Goal: Communication & Community: Answer question/provide support

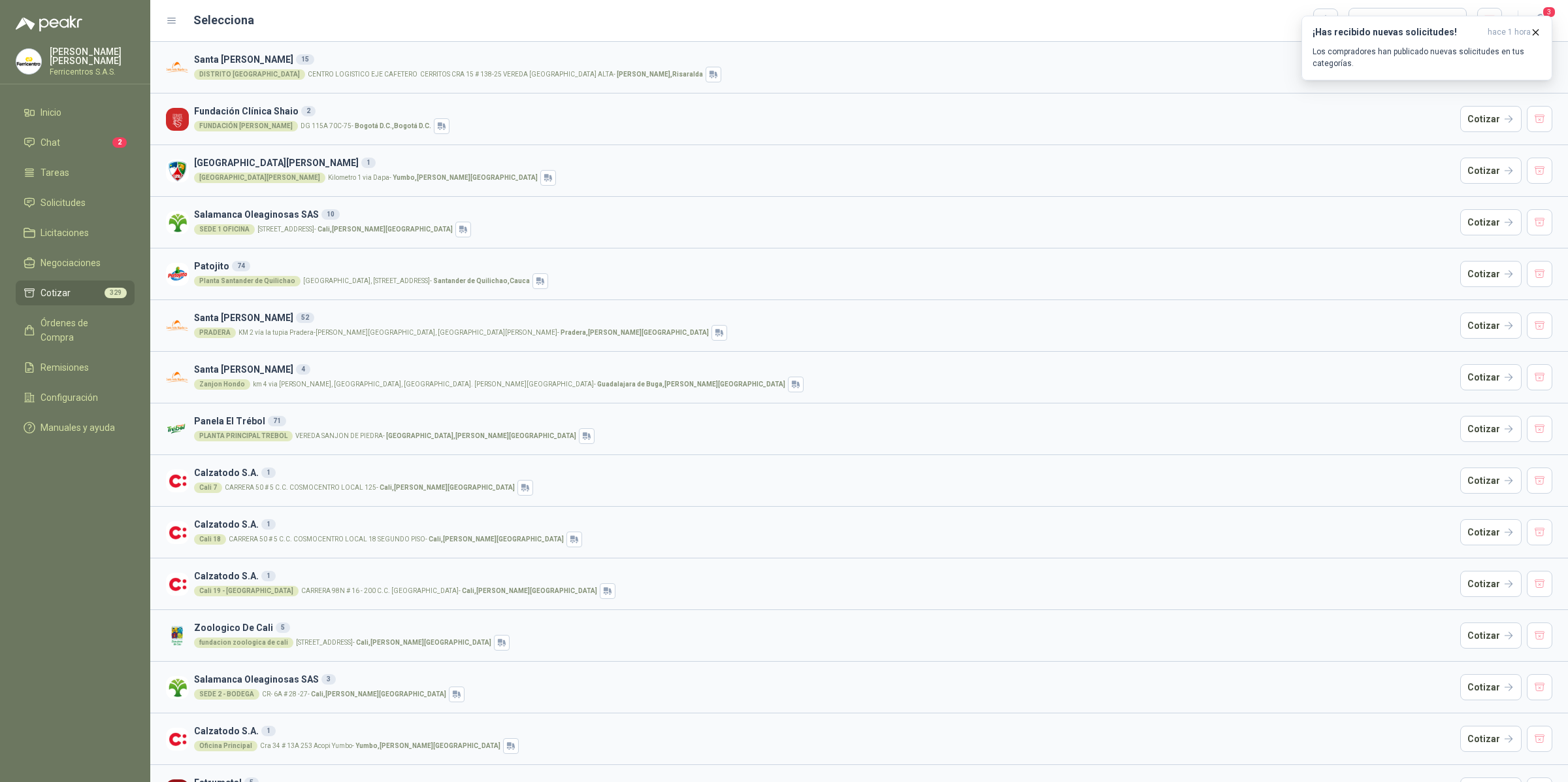
click at [70, 286] on li "Cotizar 329" at bounding box center [75, 293] width 103 height 14
click at [178, 20] on div "Selecciona Cargar cotizaciones" at bounding box center [834, 21] width 1336 height 26
click at [171, 21] on icon at bounding box center [172, 21] width 12 height 12
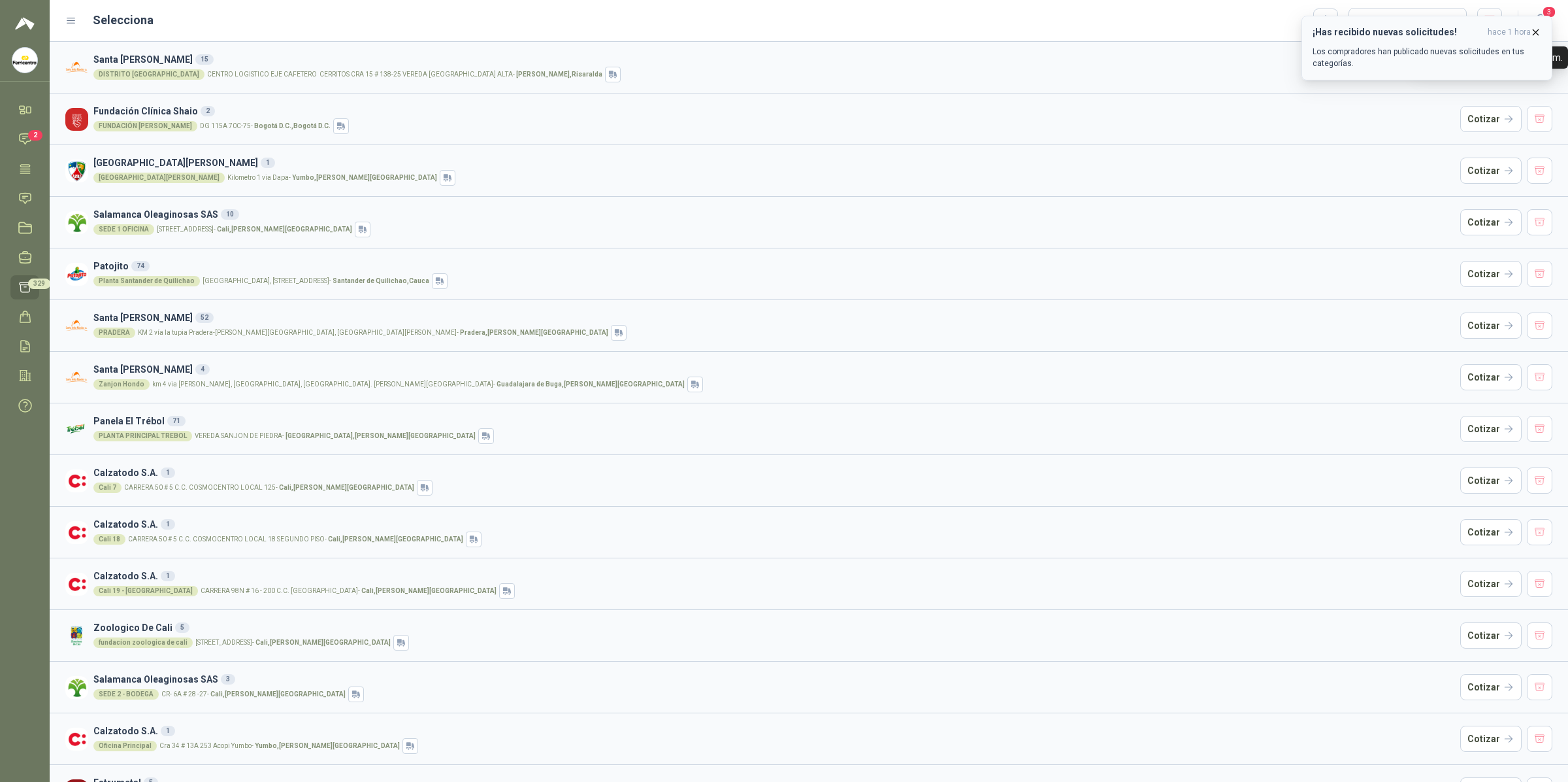
click at [1531, 30] on icon "button" at bounding box center [1536, 33] width 11 height 11
click at [25, 282] on icon at bounding box center [25, 286] width 13 height 14
click at [1486, 21] on button "button" at bounding box center [1489, 21] width 25 height 26
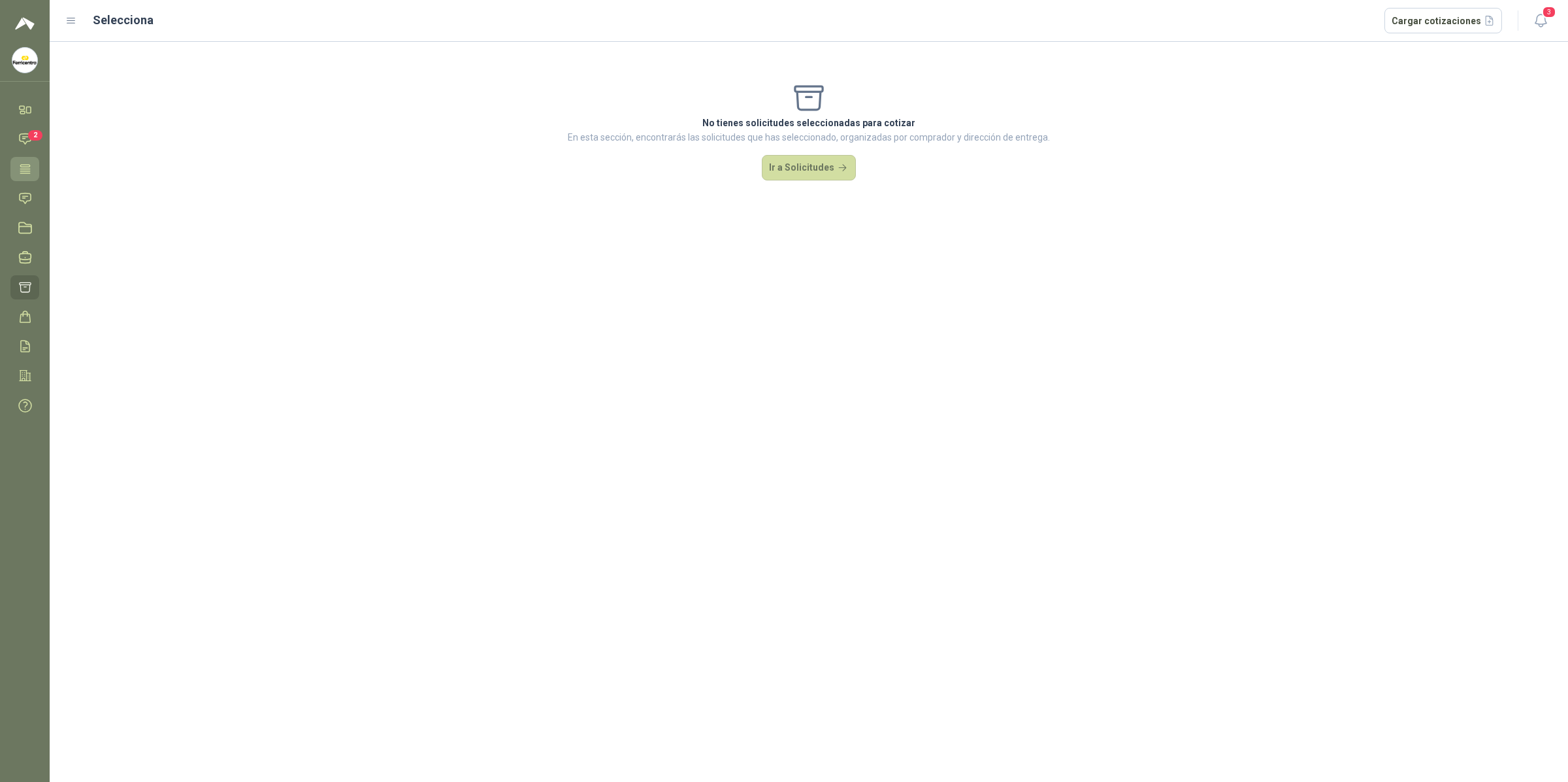
click at [27, 171] on icon at bounding box center [25, 168] width 13 height 14
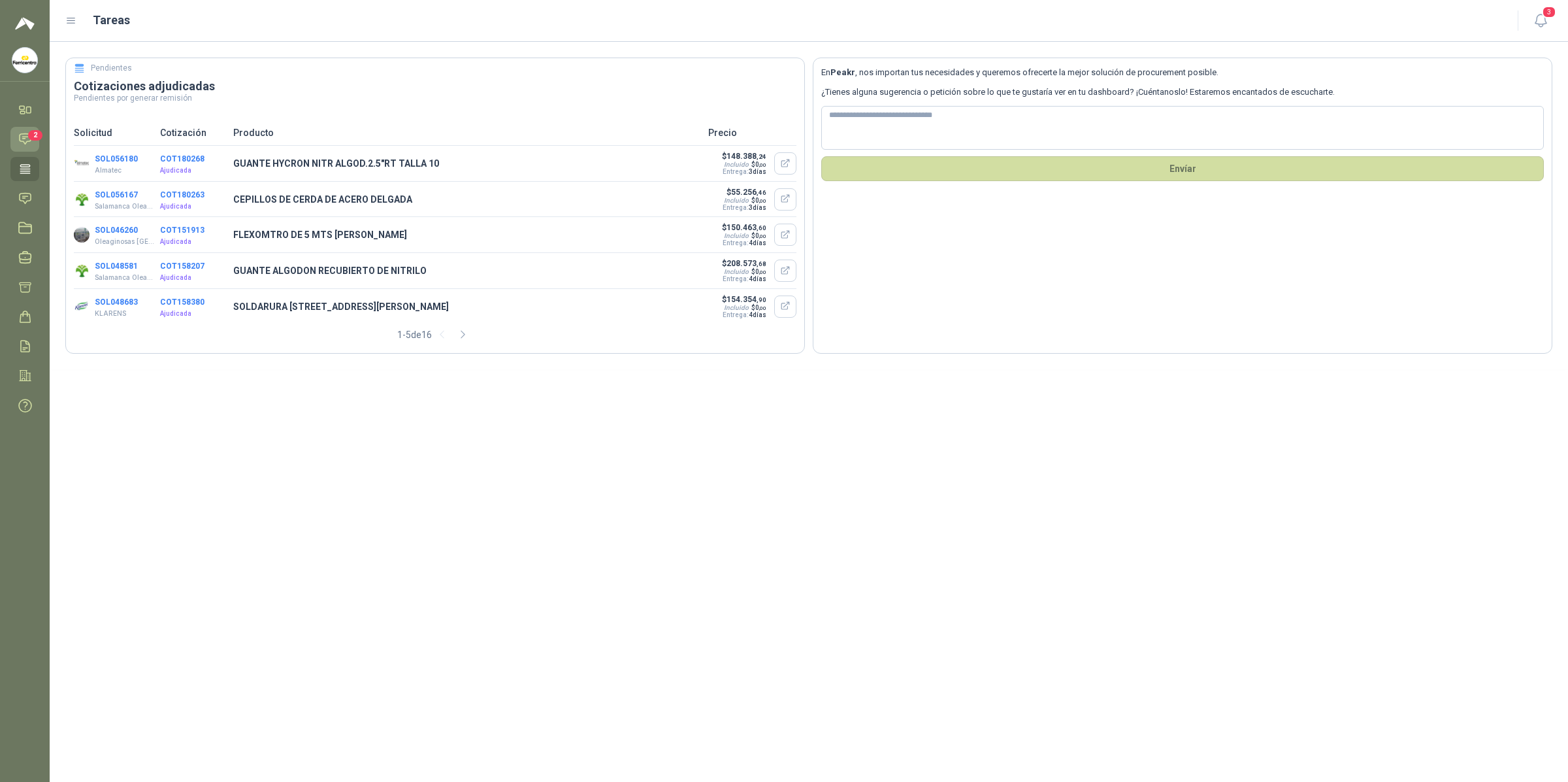
click at [25, 136] on icon at bounding box center [25, 139] width 13 height 14
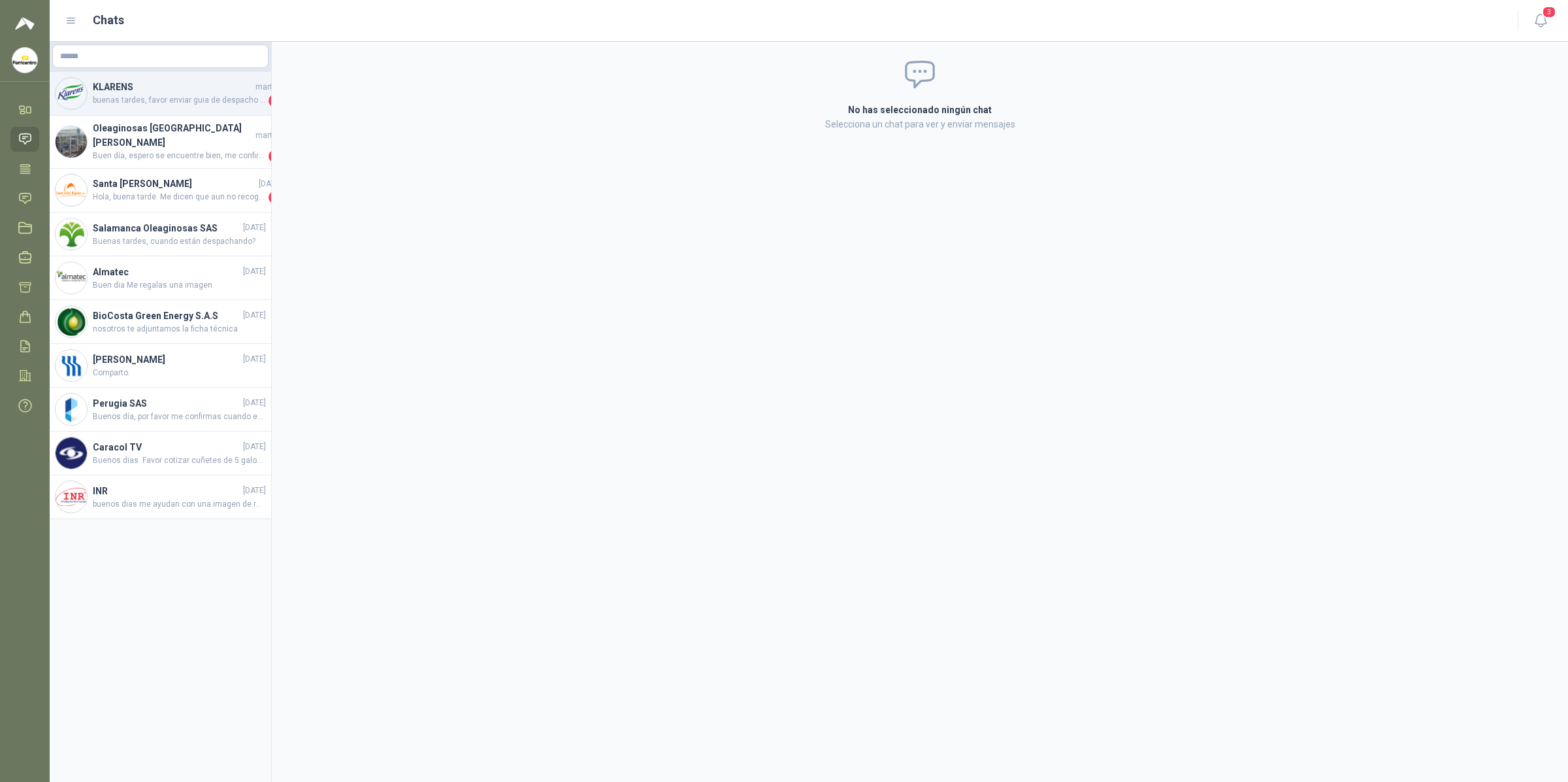
click at [173, 85] on h4 "KLARENS" at bounding box center [173, 87] width 160 height 14
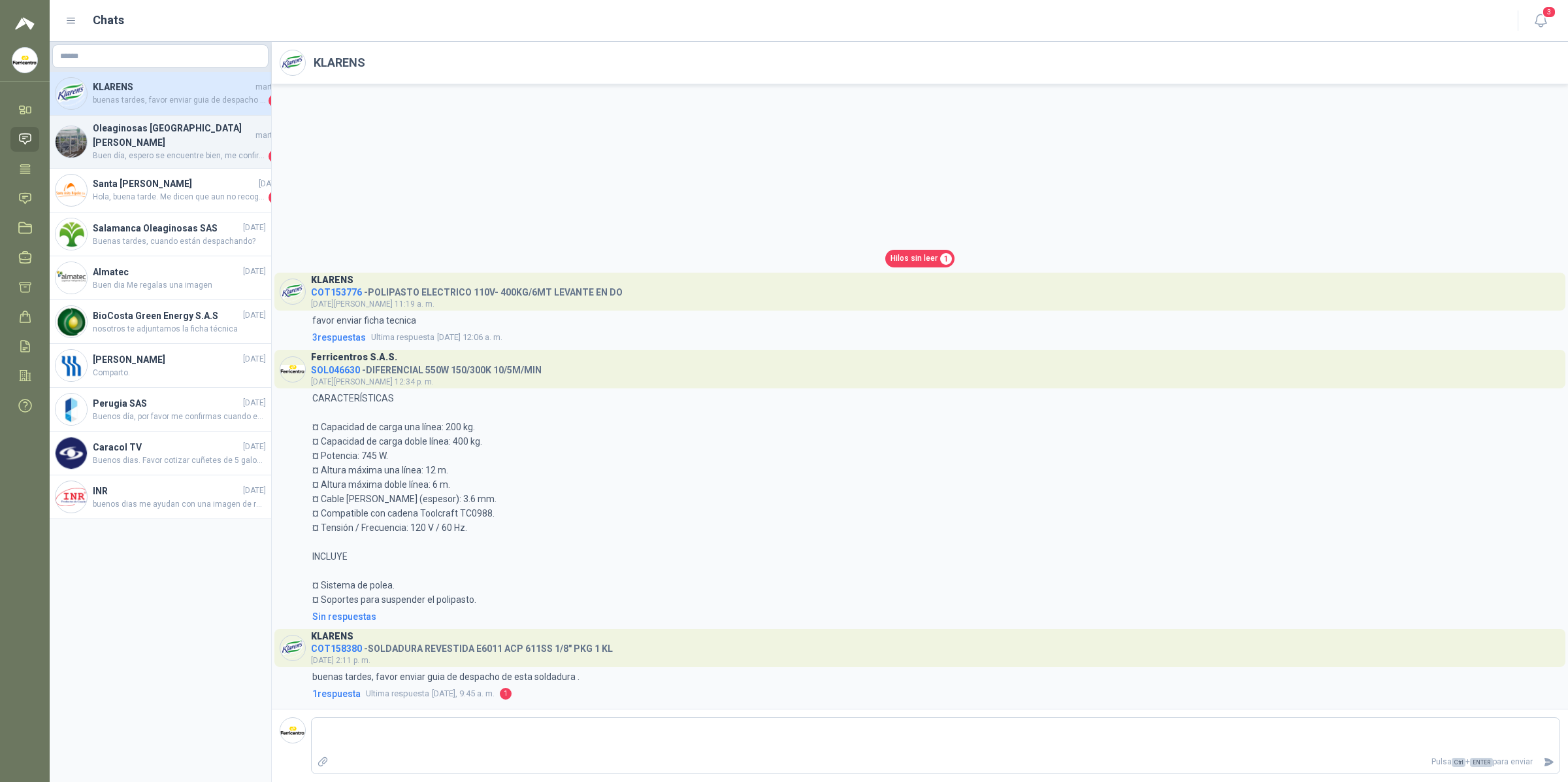
click at [201, 150] on span "Buen día, espero se encuentre bien, me confirma por favor la fecha de despacho" at bounding box center [180, 156] width 173 height 13
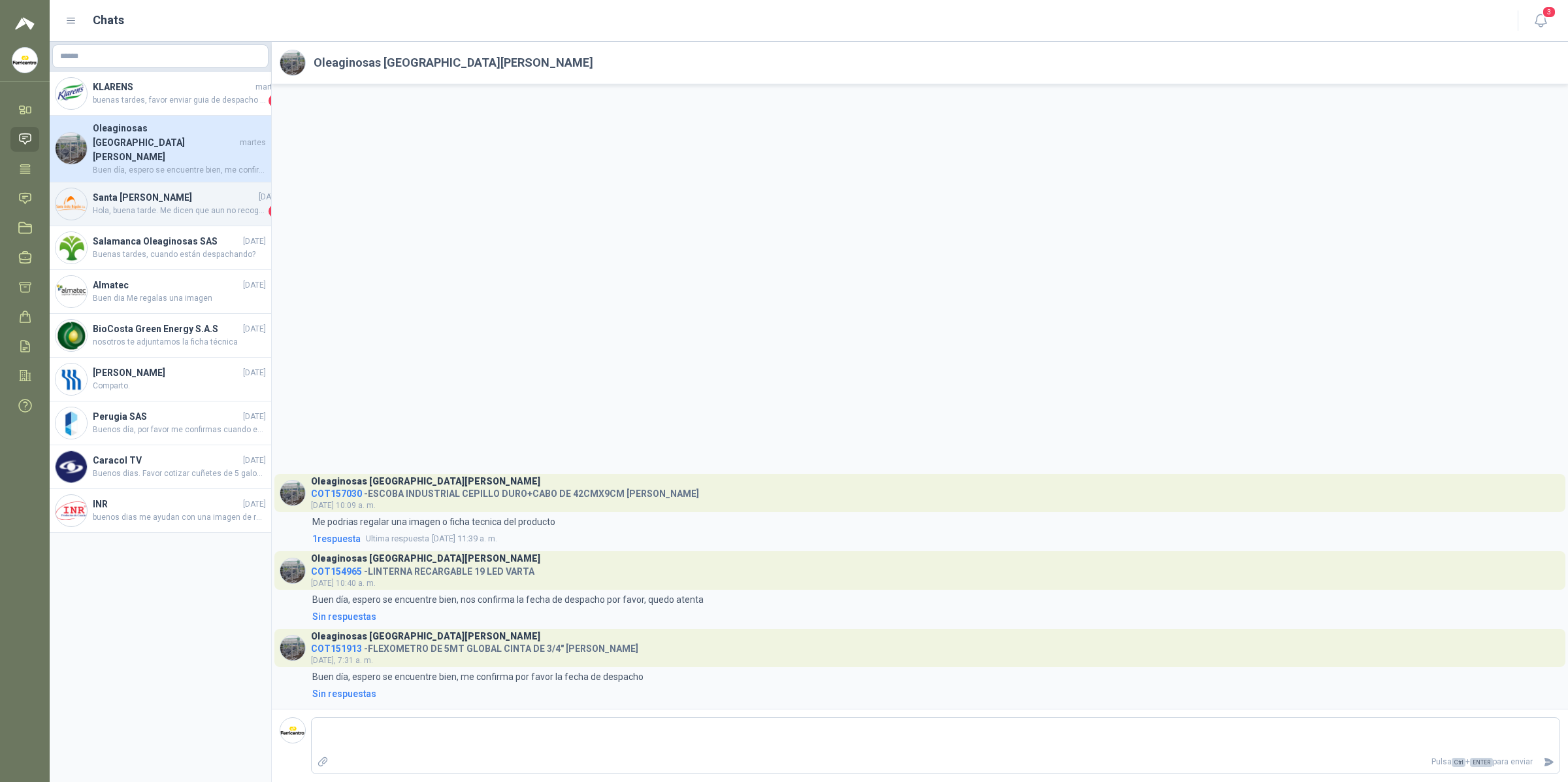
click at [153, 205] on span "Hola, buena tarde. Me dicen que aun no recogen la pulidora. por favor me confir…" at bounding box center [180, 211] width 173 height 13
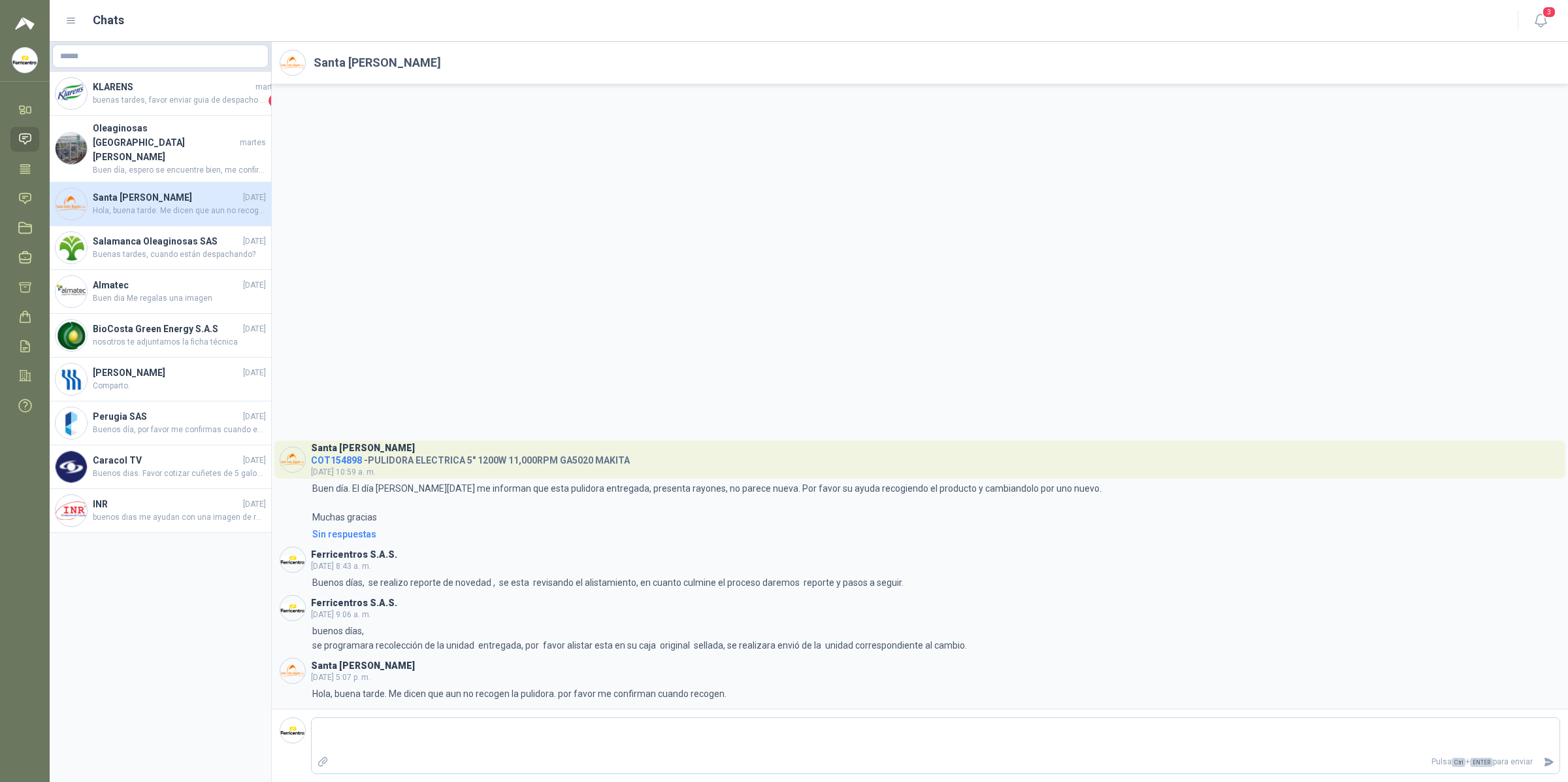
drag, startPoint x: 162, startPoint y: 184, endPoint x: 127, endPoint y: 173, distance: 36.7
click at [127, 191] on h4 "Santa [PERSON_NAME]" at bounding box center [167, 198] width 148 height 14
drag, startPoint x: 127, startPoint y: 173, endPoint x: 729, endPoint y: 256, distance: 607.7
click at [729, 256] on div "Santa [PERSON_NAME] COT154898 - PULIDORA ELECTRICA 5" 1200W 11,000RPM GA5020 MA…" at bounding box center [920, 397] width 1296 height 624
click at [209, 154] on div "Oleaginosas San [PERSON_NAME][DATE] Buen día, espero se encuentre bien, me conf…" at bounding box center [161, 149] width 222 height 67
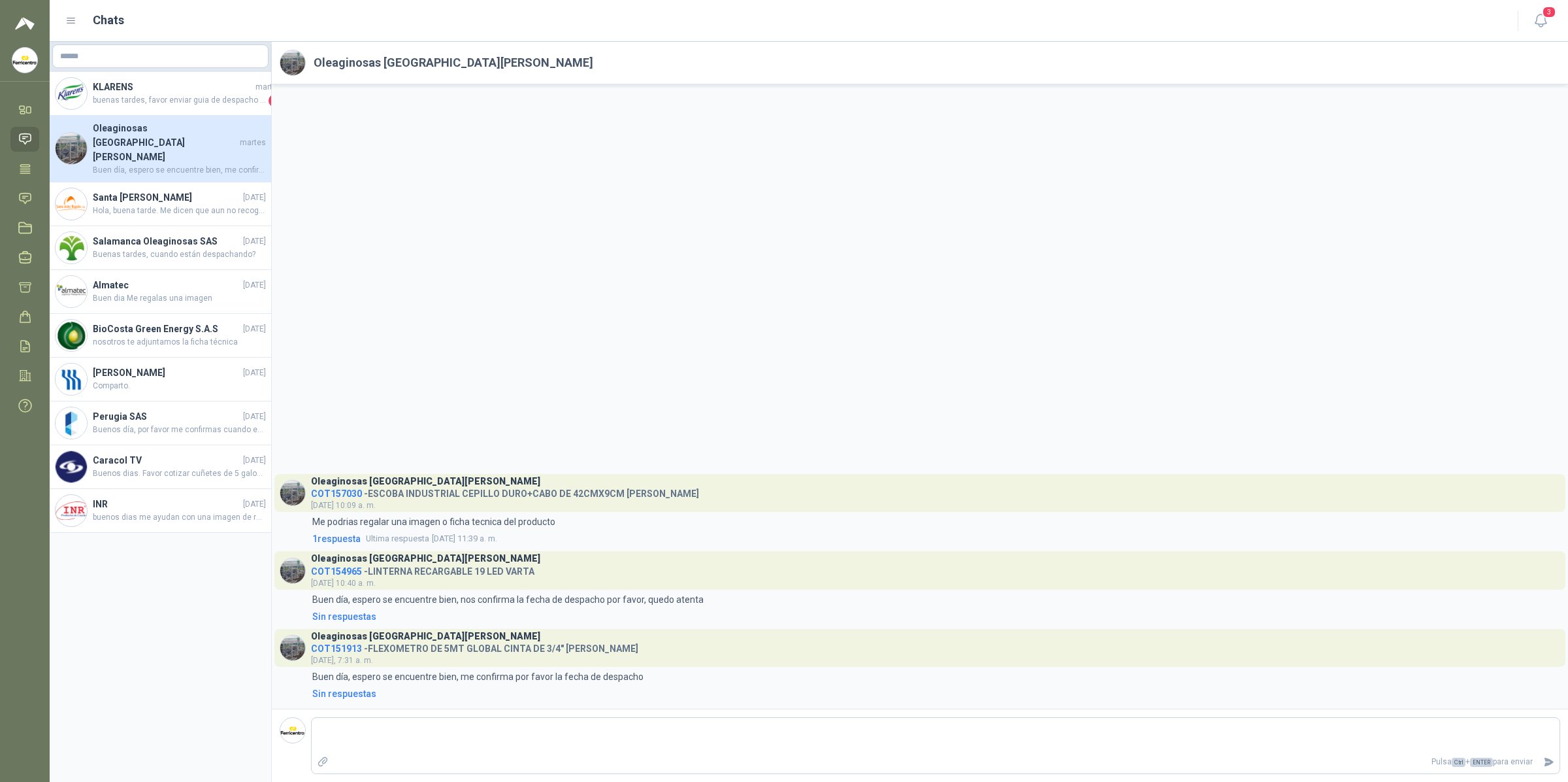
click at [181, 128] on h4 "Oleaginosas [GEOGRAPHIC_DATA][PERSON_NAME]" at bounding box center [165, 142] width 144 height 43
click at [171, 83] on h4 "KLARENS" at bounding box center [173, 87] width 160 height 14
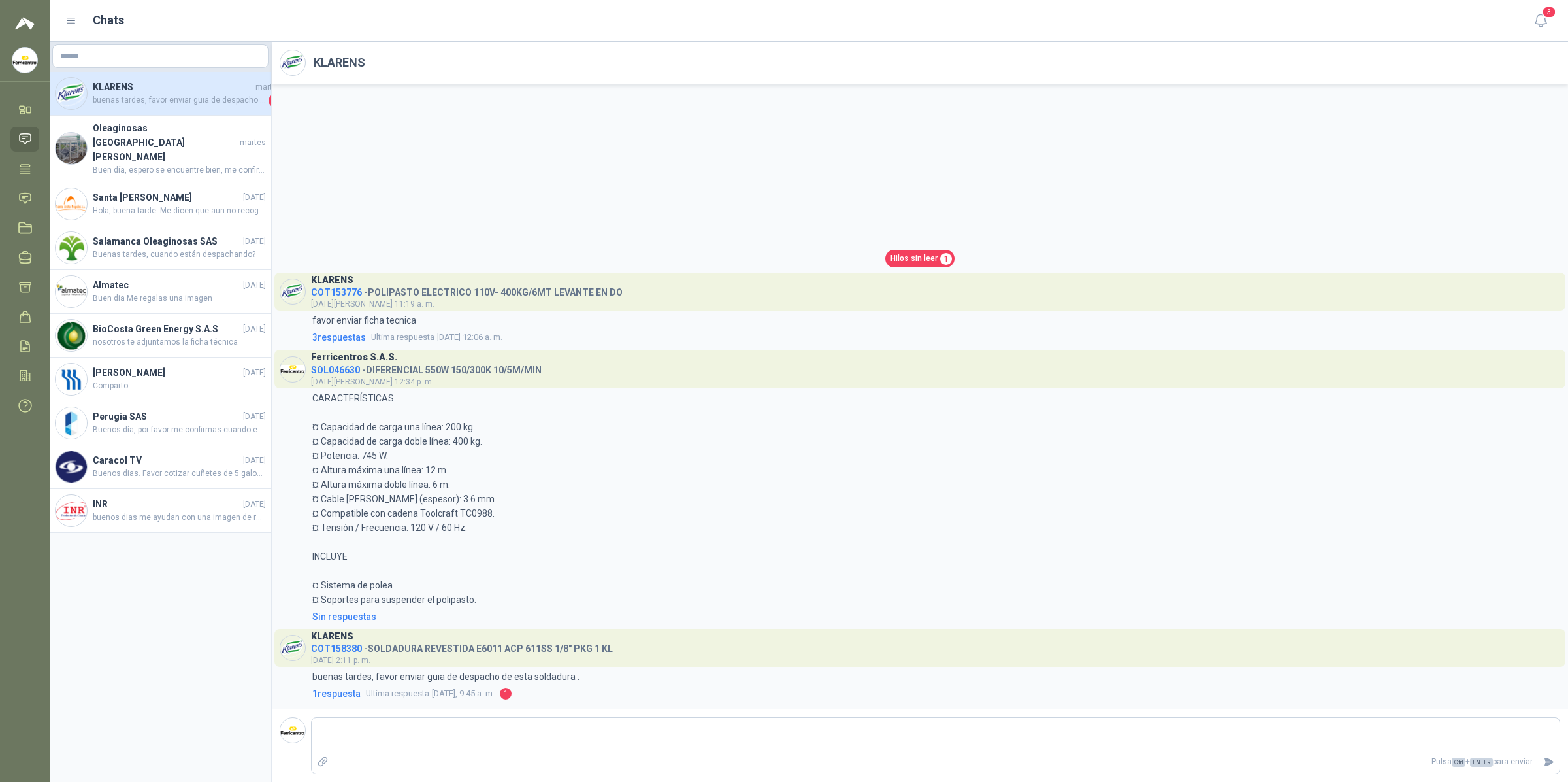
click at [176, 99] on span "buenas tardes, favor enviar guia de despacho de esta soldadura . o solicitar a …" at bounding box center [180, 100] width 173 height 13
click at [1548, 16] on span "3" at bounding box center [1549, 11] width 14 height 12
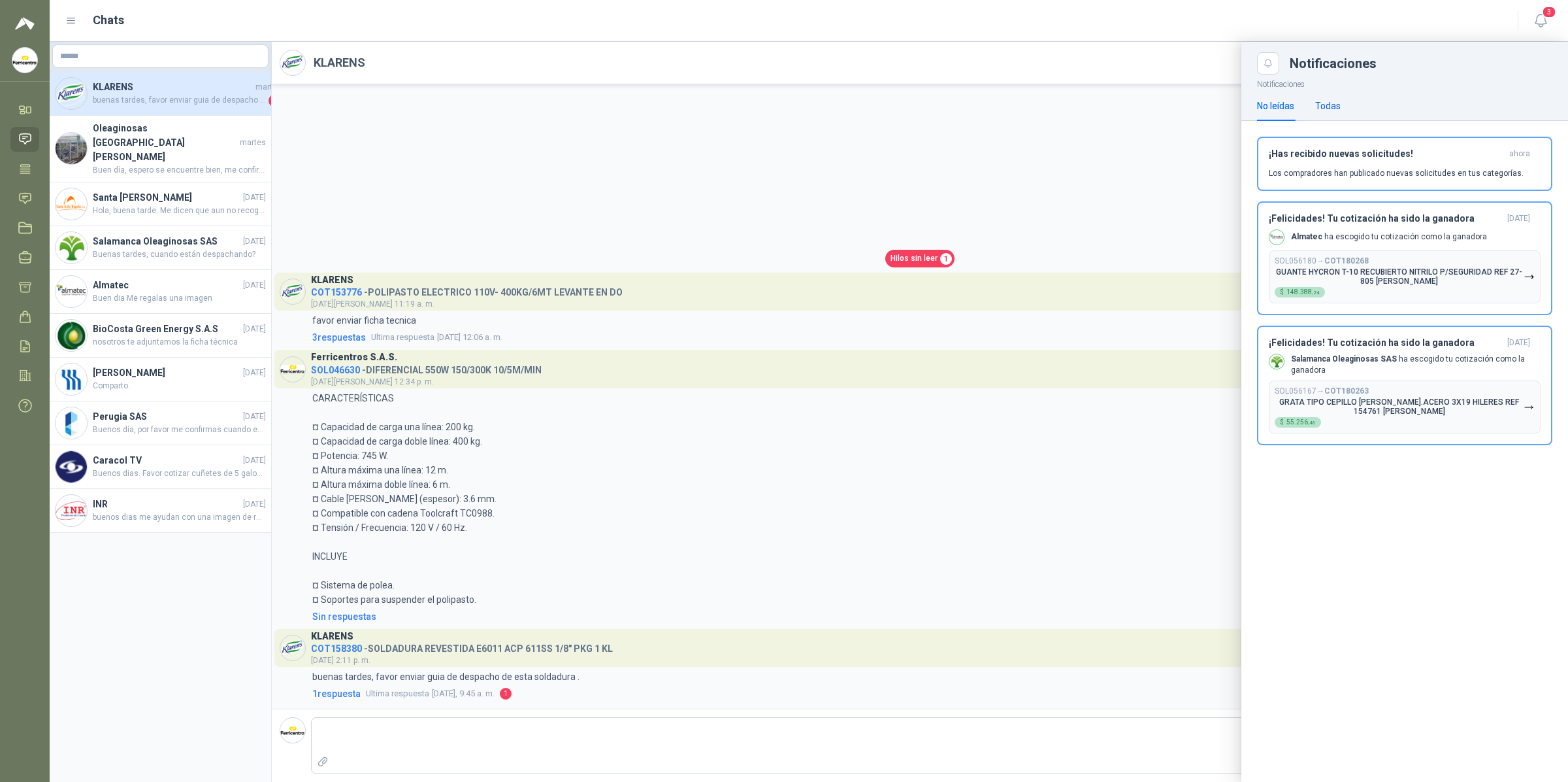
click at [1321, 109] on div "Todas" at bounding box center [1328, 106] width 26 height 14
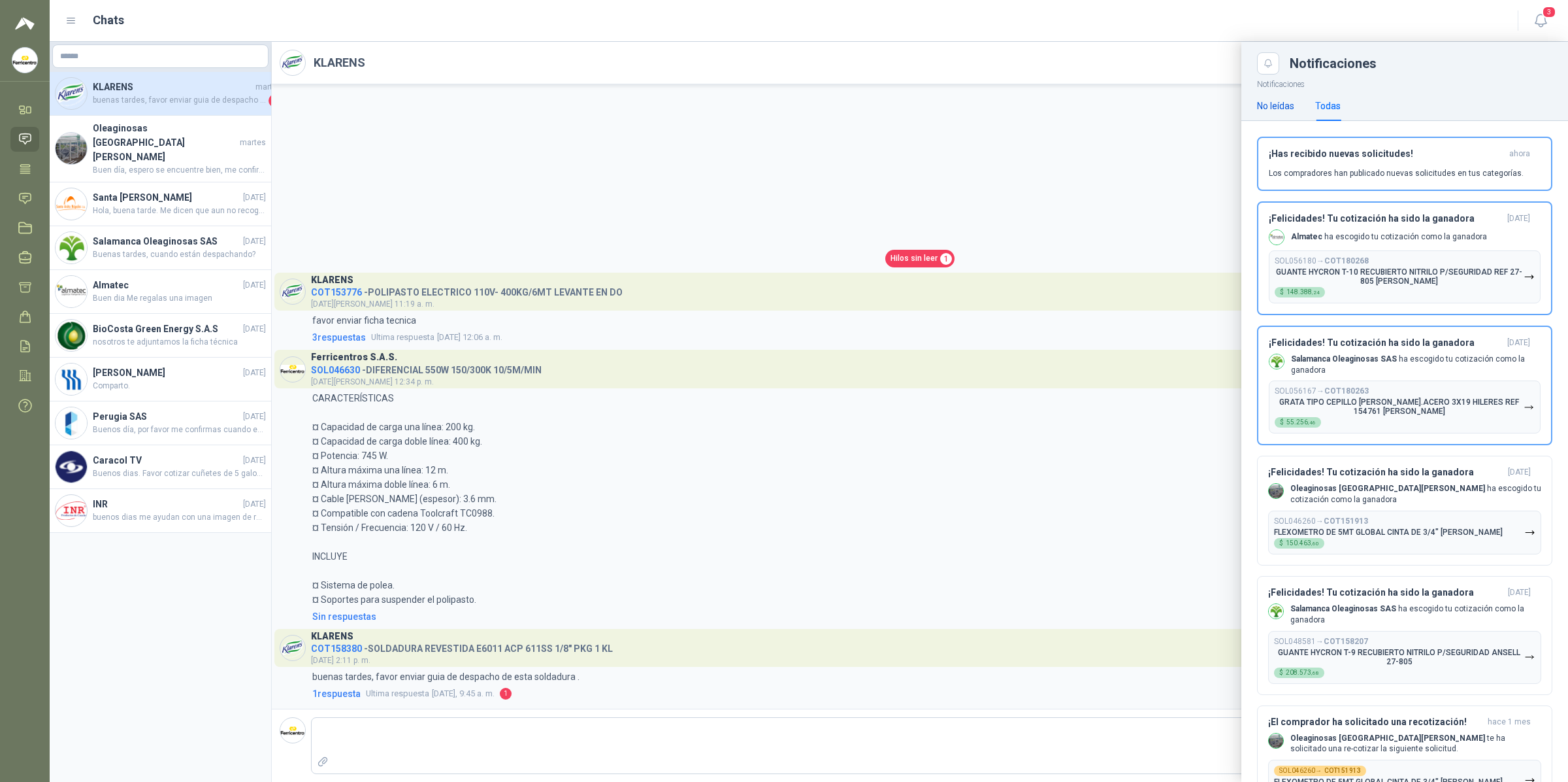
click at [1282, 100] on div "No leídas" at bounding box center [1275, 106] width 37 height 14
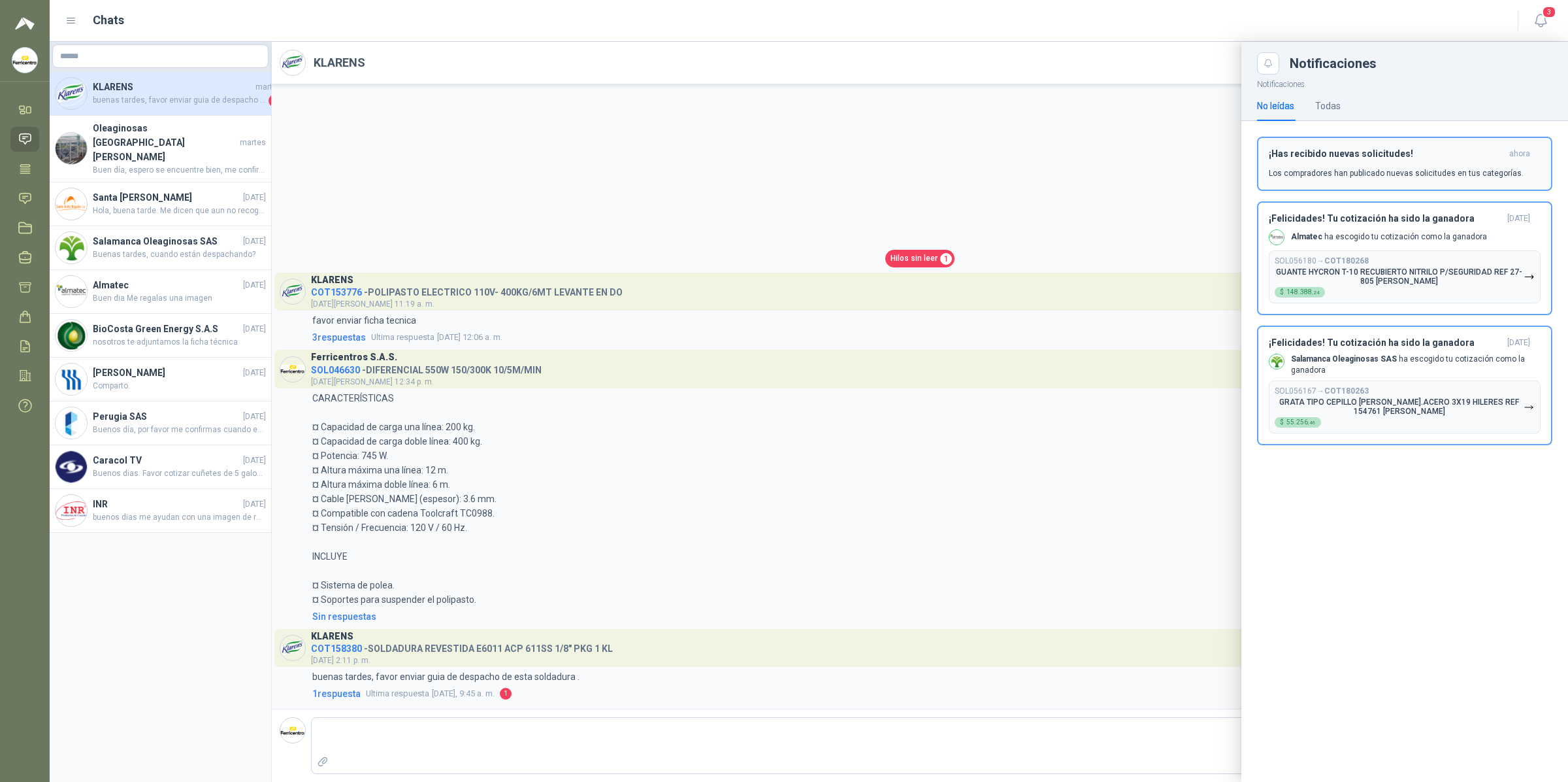
click at [1299, 178] on p "Los compradores han publicado nuevas solicitudes en tus categorías." at bounding box center [1396, 173] width 255 height 12
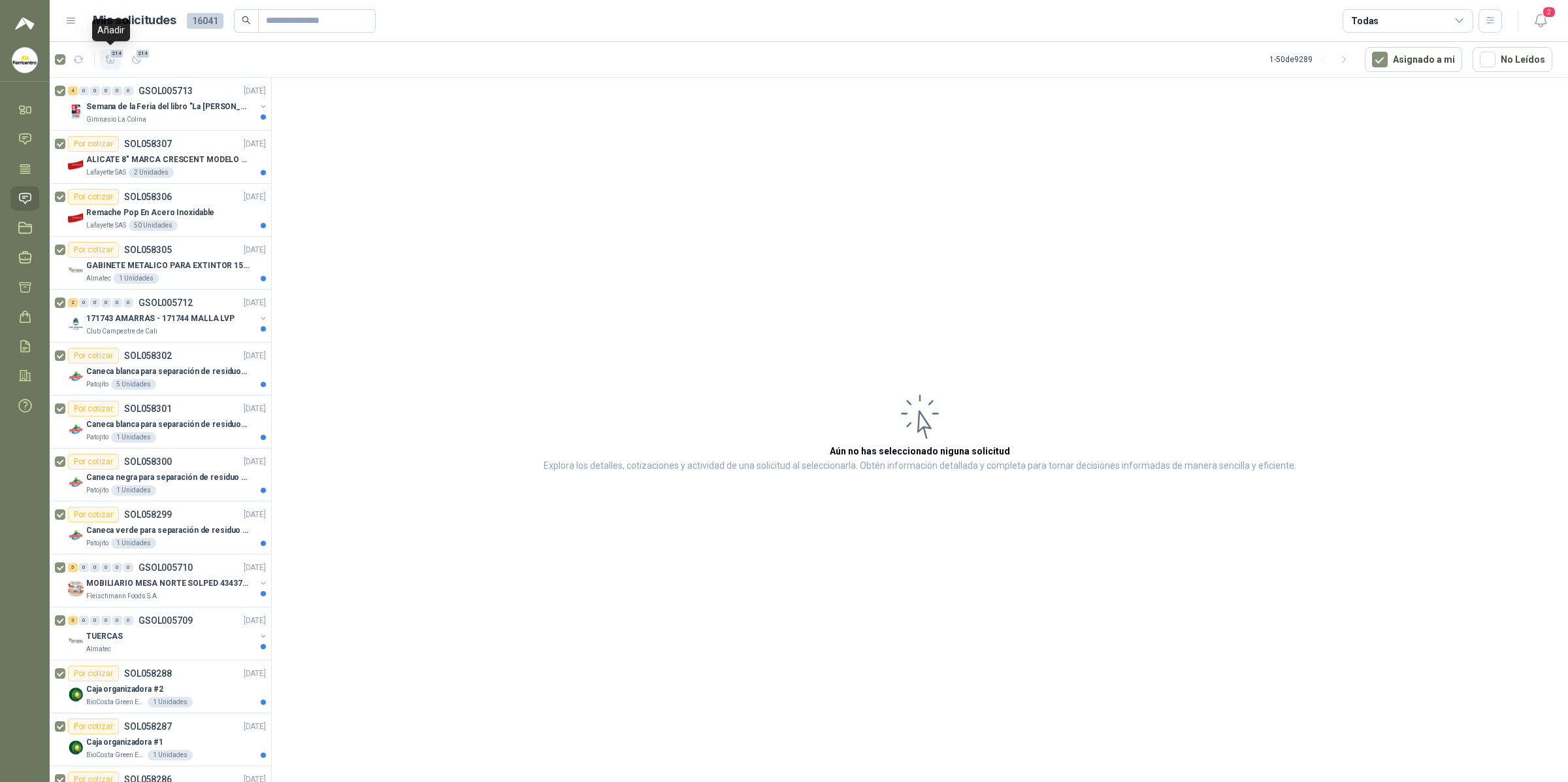
click at [119, 53] on span "214" at bounding box center [117, 53] width 16 height 11
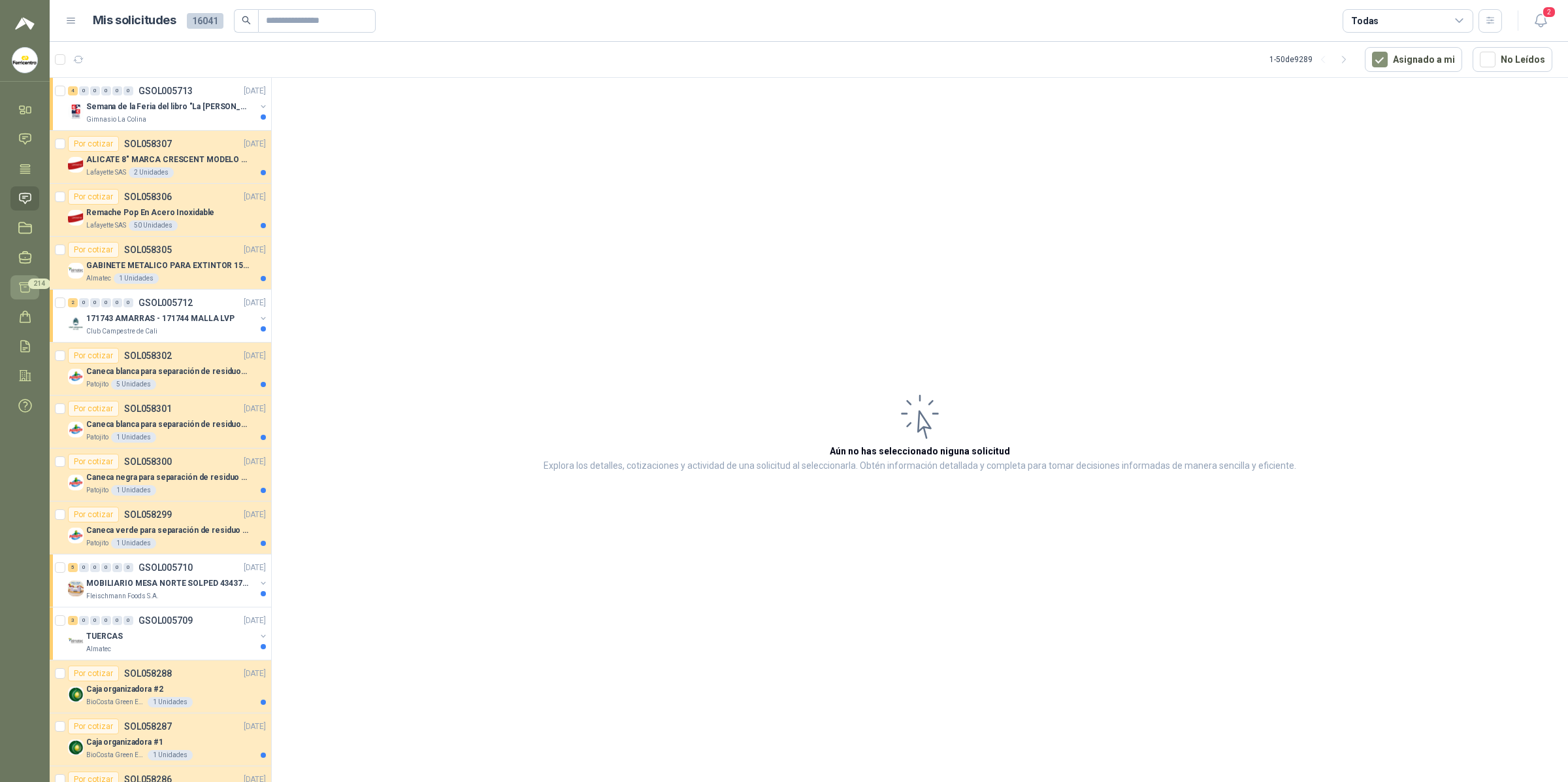
click at [37, 291] on link "Cotizar 214" at bounding box center [25, 287] width 28 height 24
